Goal: Information Seeking & Learning: Compare options

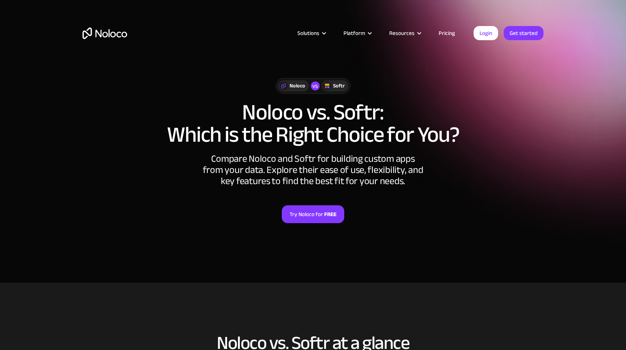
click at [450, 31] on link "Pricing" at bounding box center [447, 33] width 35 height 10
